Goal: Check status

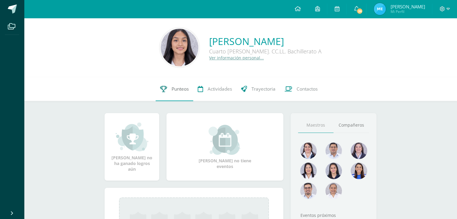
click at [172, 88] on span "Punteos" at bounding box center [180, 89] width 17 height 6
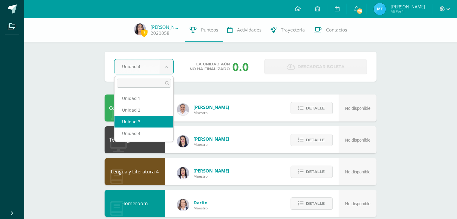
select select "Unidad 3"
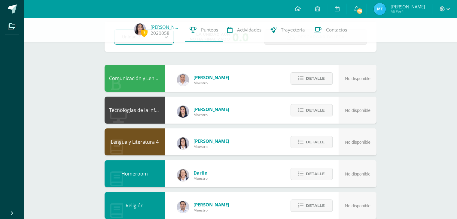
scroll to position [31, 0]
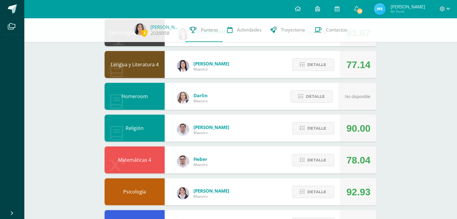
scroll to position [108, 0]
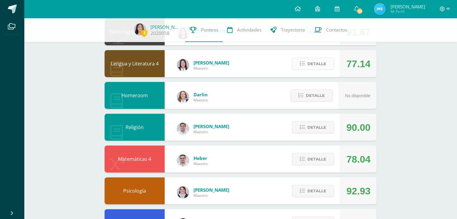
click at [310, 68] on span "Detalle" at bounding box center [317, 63] width 19 height 11
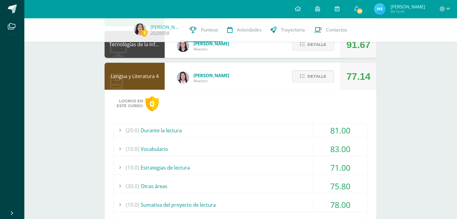
scroll to position [73, 0]
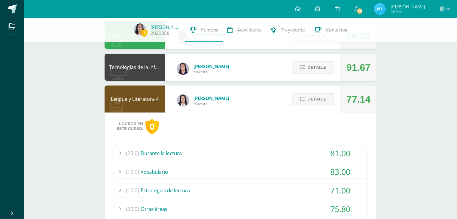
click at [303, 97] on icon at bounding box center [302, 99] width 5 height 5
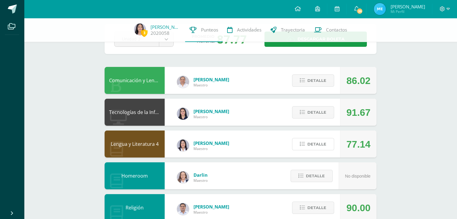
scroll to position [28, 0]
click at [277, 46] on link "Descargar boleta" at bounding box center [316, 39] width 103 height 15
